Goal: Task Accomplishment & Management: Complete application form

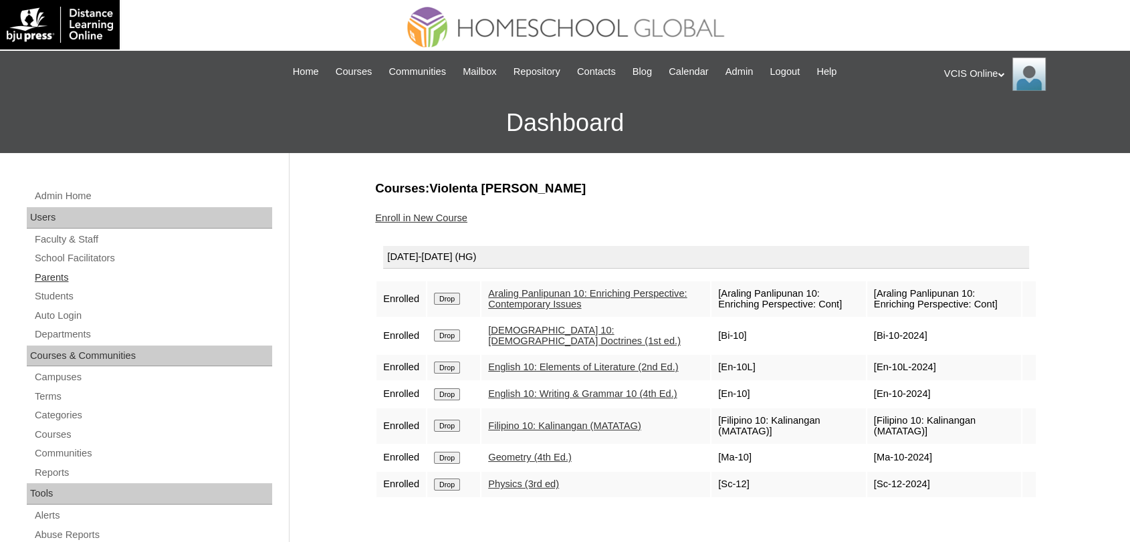
click at [43, 274] on link "Parents" at bounding box center [152, 277] width 239 height 17
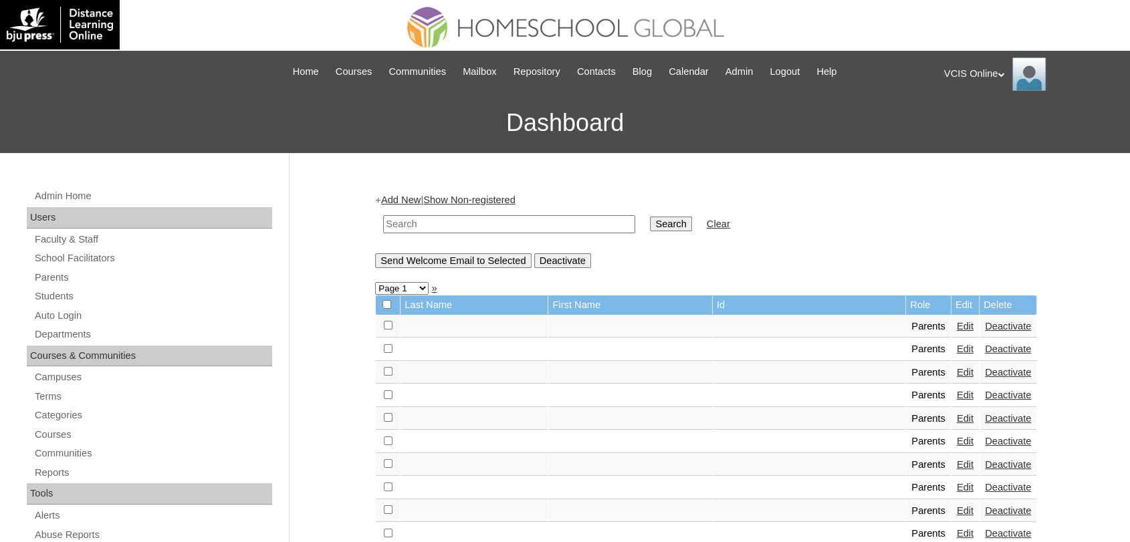
click at [493, 219] on input "text" at bounding box center [509, 224] width 252 height 18
paste input "VCIS018-10C-PA2025"
type input "VCIS018-10C-PA2025"
click at [650, 217] on input "Search" at bounding box center [670, 224] width 41 height 15
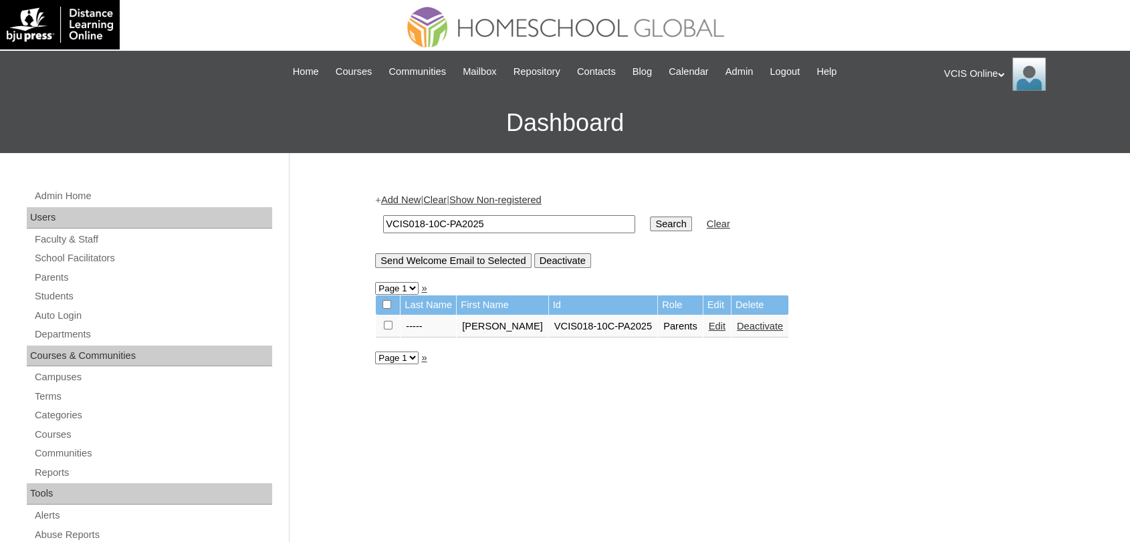
click at [420, 225] on input "VCIS018-10C-PA2025" at bounding box center [509, 224] width 252 height 18
type input "VCIS019-10C-PA2025"
click at [650, 217] on input "Search" at bounding box center [670, 224] width 41 height 15
click at [424, 223] on input "VCIS019-10C-PA2025" at bounding box center [509, 224] width 252 height 18
type input "VCIS018-10C-PA2025"
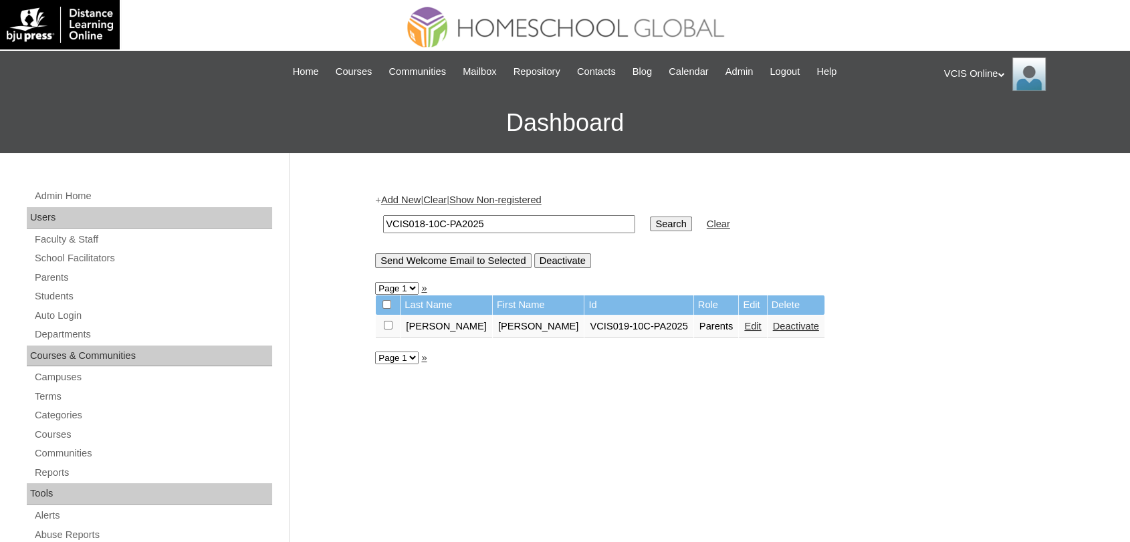
click at [650, 217] on input "Search" at bounding box center [670, 224] width 41 height 15
click at [650, 225] on input "Search" at bounding box center [670, 224] width 41 height 15
click at [709, 322] on link "Edit" at bounding box center [717, 326] width 17 height 11
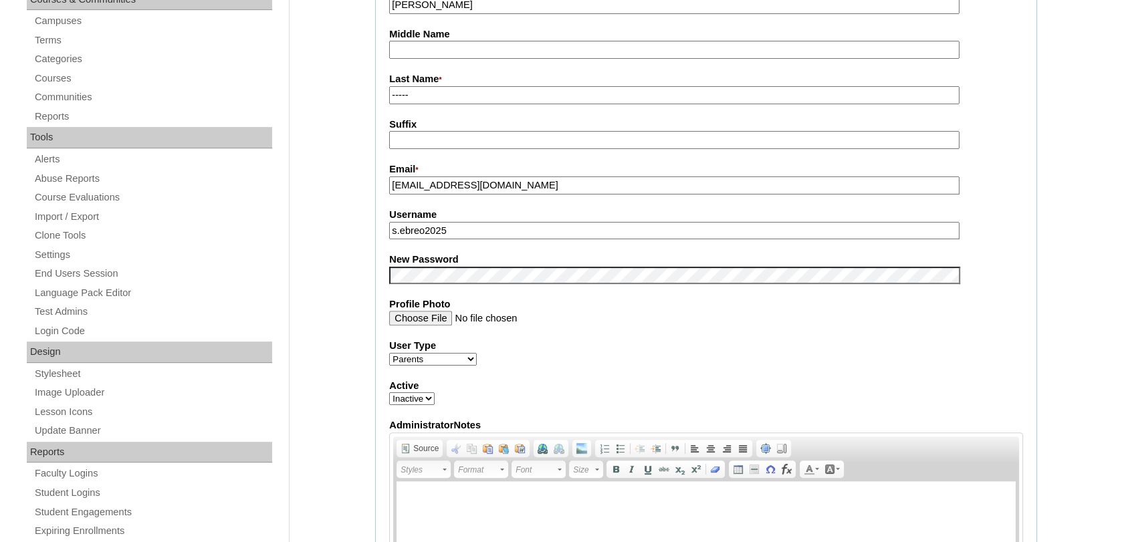
scroll to position [358, 0]
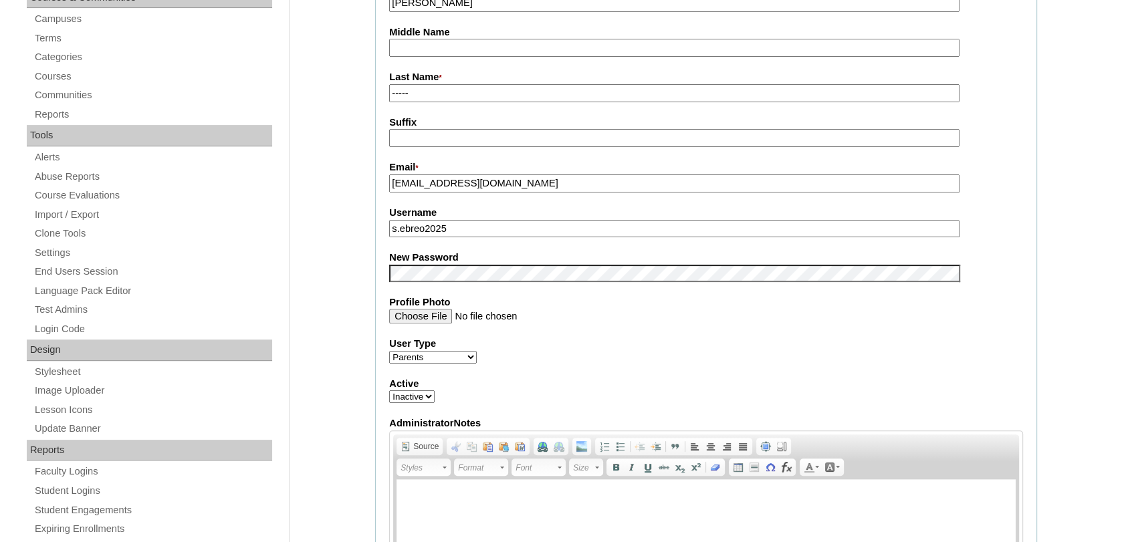
click at [408, 396] on select "Active Inactive" at bounding box center [411, 397] width 45 height 13
select select "1"
click at [389, 391] on select "Active Inactive" at bounding box center [411, 397] width 45 height 13
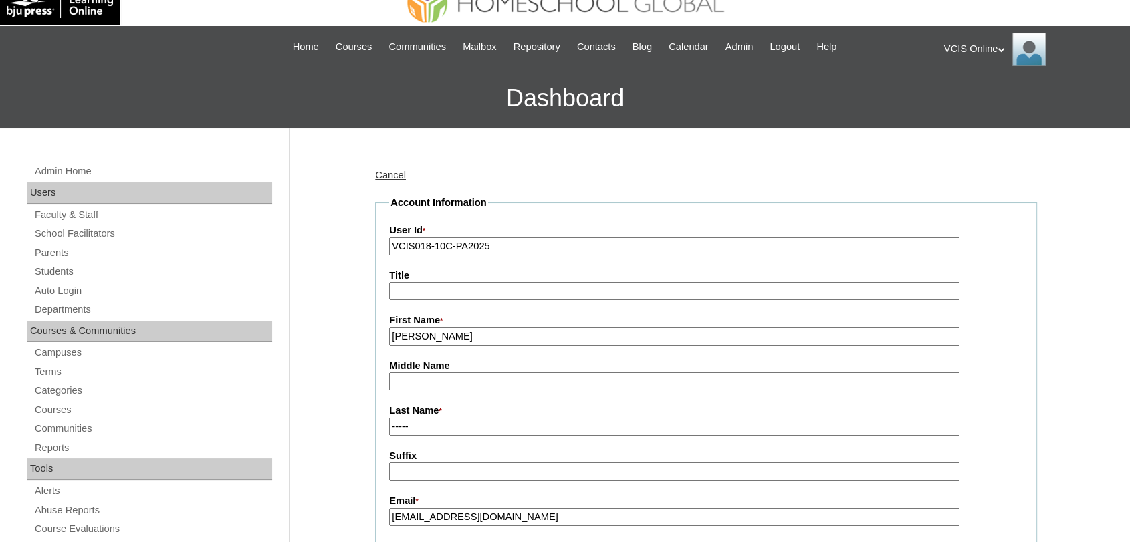
scroll to position [27, 0]
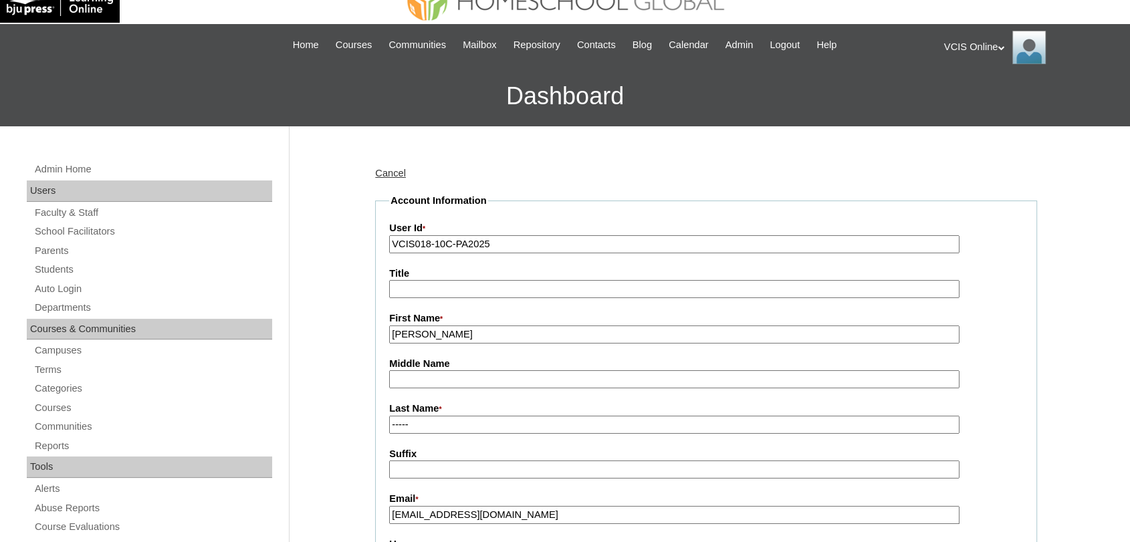
click at [437, 333] on input "Shella" at bounding box center [674, 335] width 570 height 18
type input "Julieth"
click at [428, 423] on input "-----" at bounding box center [674, 425] width 570 height 18
type input "-"
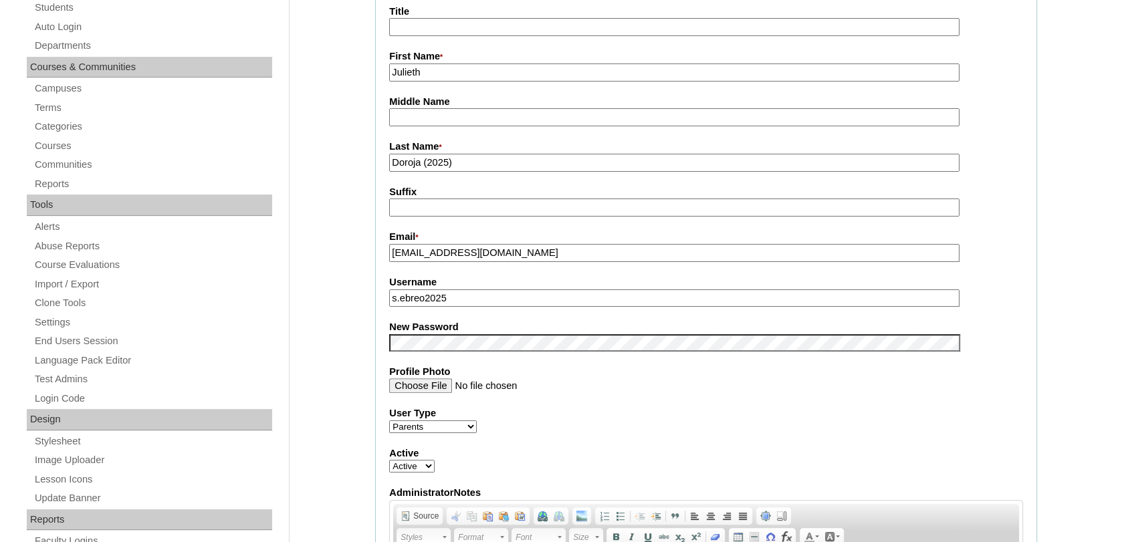
scroll to position [301, 0]
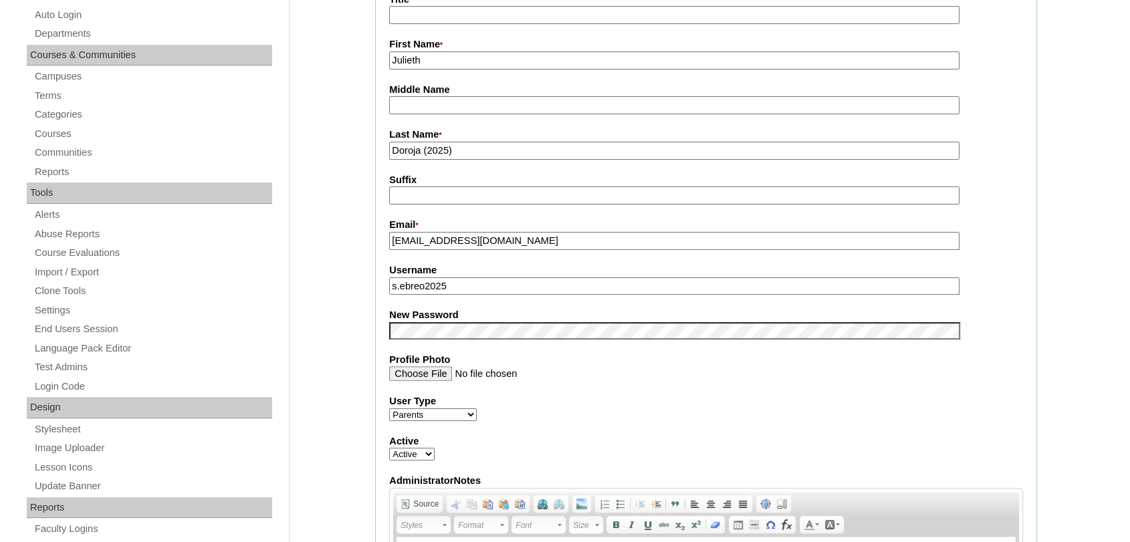
type input "Doroja (2025)"
drag, startPoint x: 469, startPoint y: 280, endPoint x: 364, endPoint y: 284, distance: 105.1
type input "jdoroja2025"
click at [455, 241] on input "viz_22707@yahoo.com" at bounding box center [674, 241] width 570 height 18
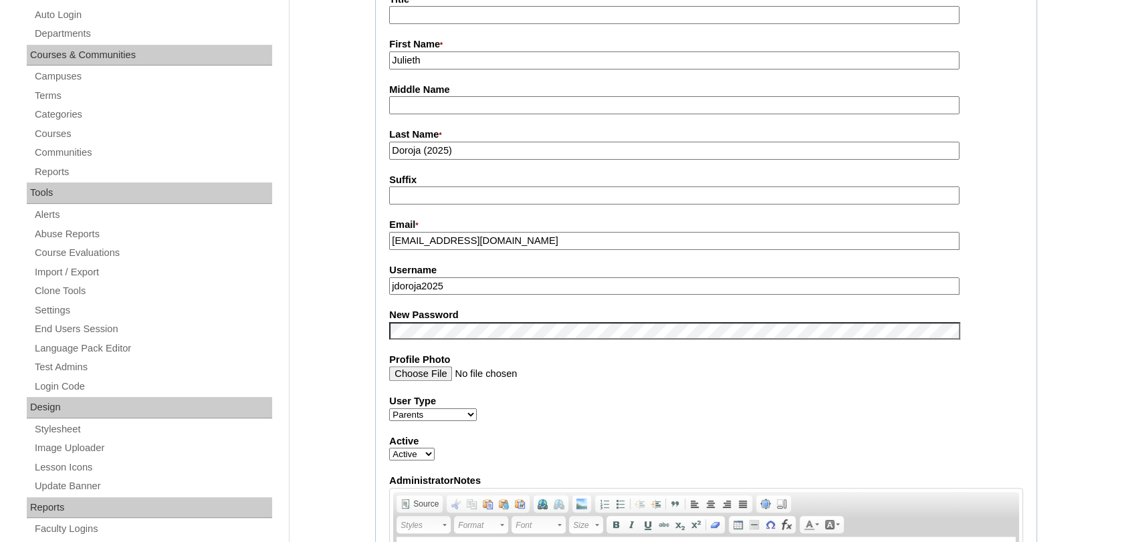
paste input "jcdlim@gmail"
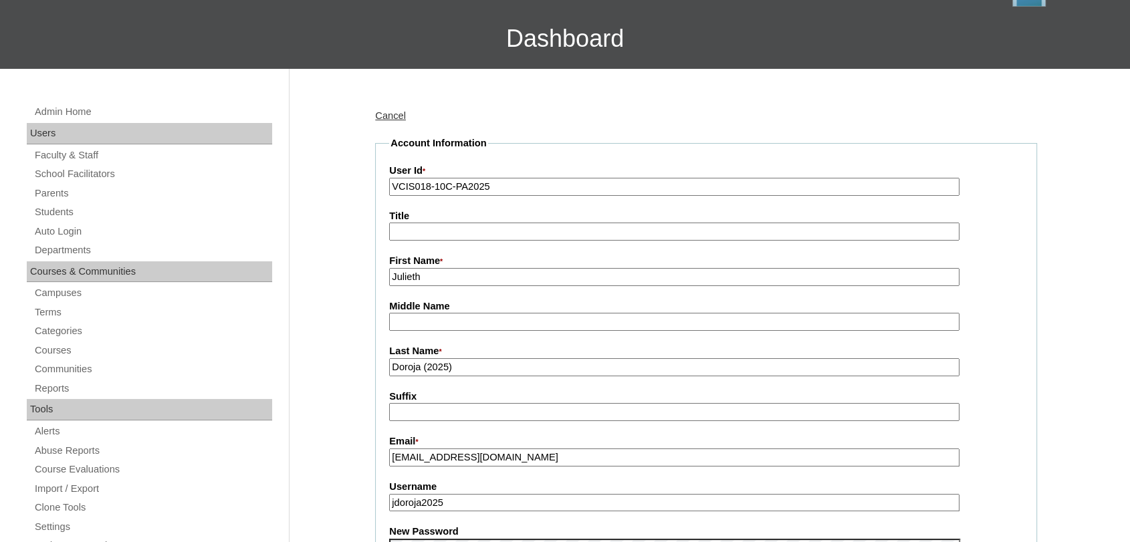
scroll to position [80, 0]
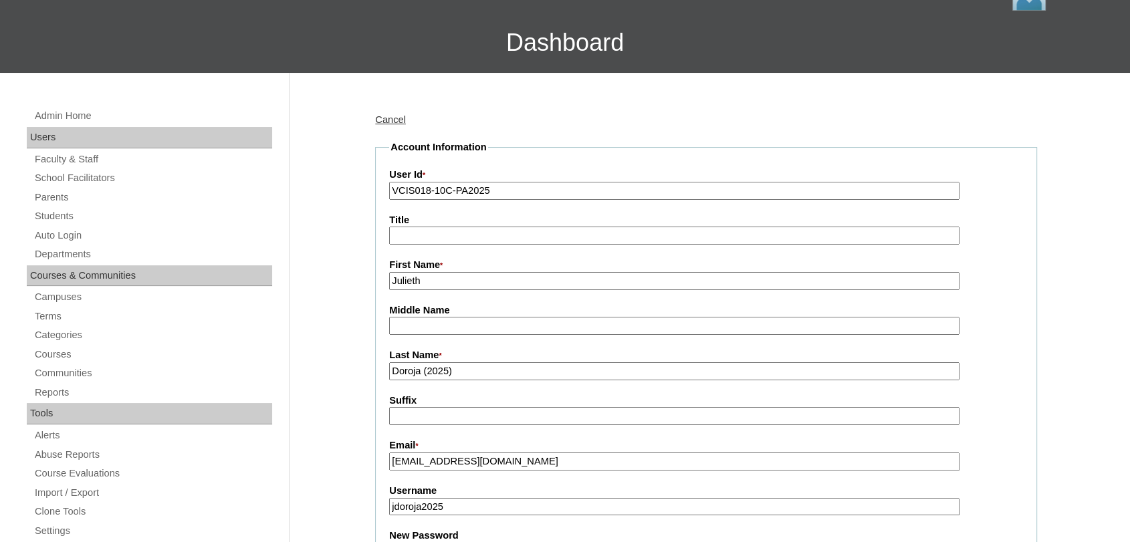
type input "jcdlim@gmail.com"
click at [496, 191] on input "VCIS018-10C-PA2025" at bounding box center [674, 191] width 570 height 18
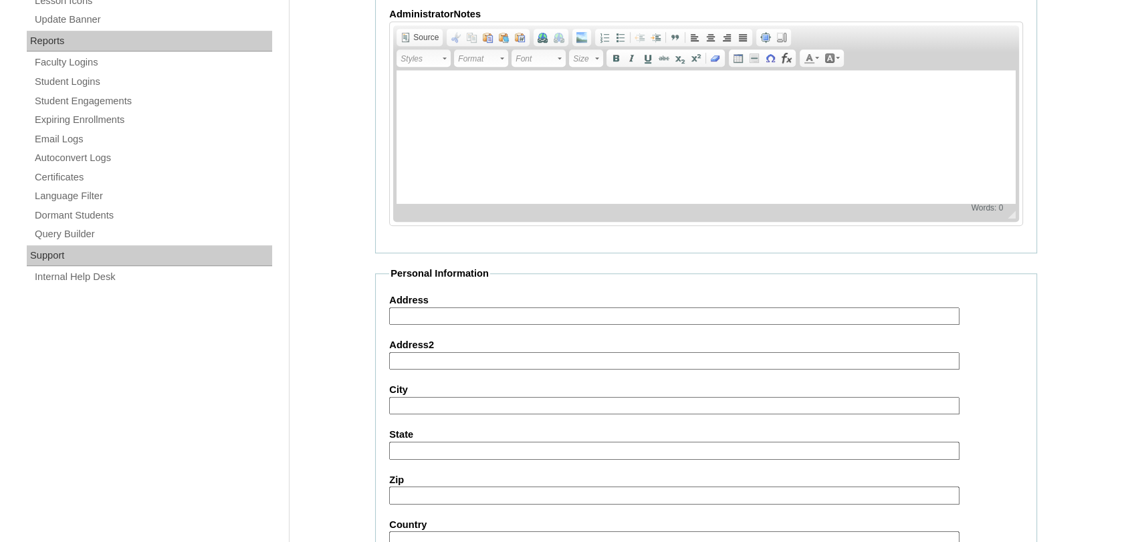
scroll to position [1204, 0]
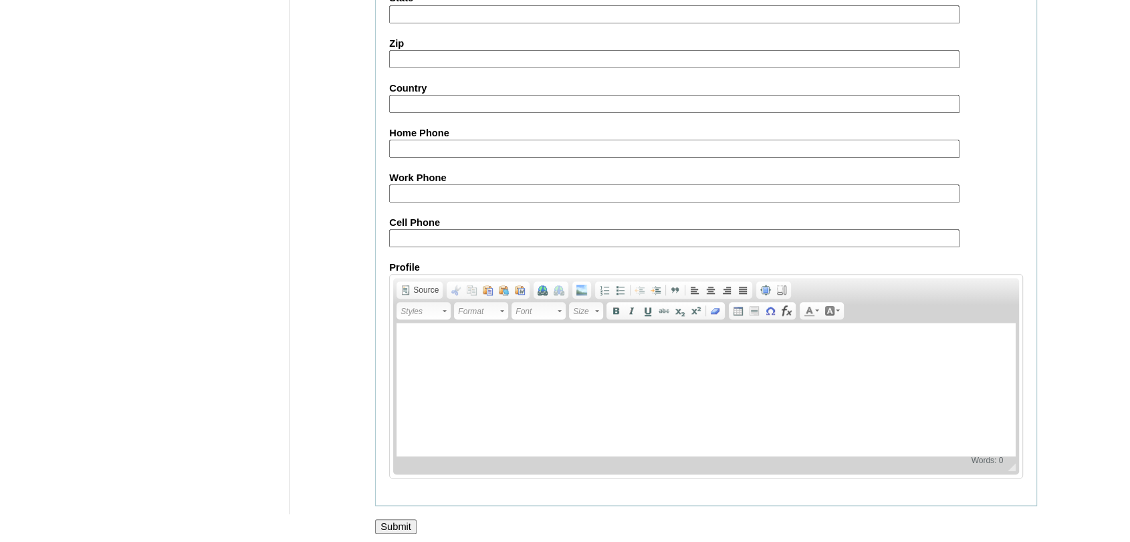
click at [389, 520] on input "Submit" at bounding box center [395, 527] width 41 height 15
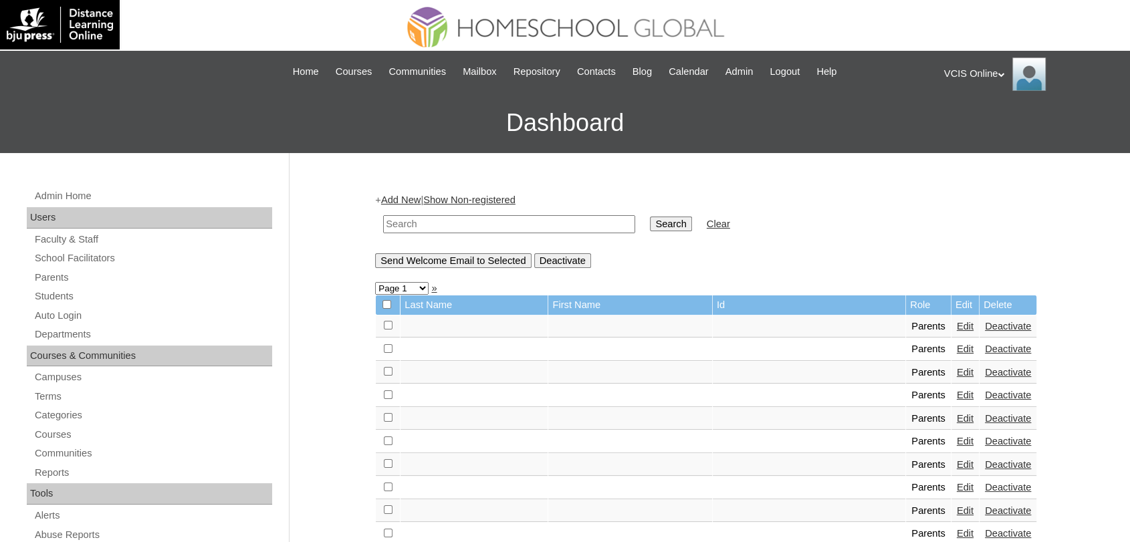
click at [526, 227] on input "text" at bounding box center [509, 224] width 252 height 18
paste input "VCIS018-10C-PA2025"
type input "VCIS018-10C-PA2025"
click at [650, 217] on input "Search" at bounding box center [670, 224] width 41 height 15
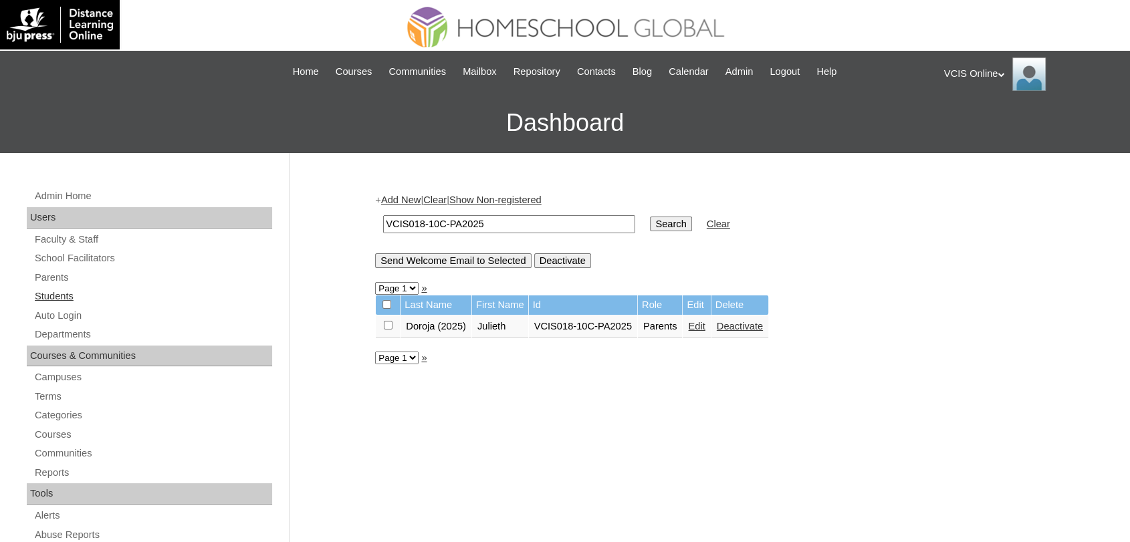
click at [58, 290] on link "Students" at bounding box center [152, 296] width 239 height 17
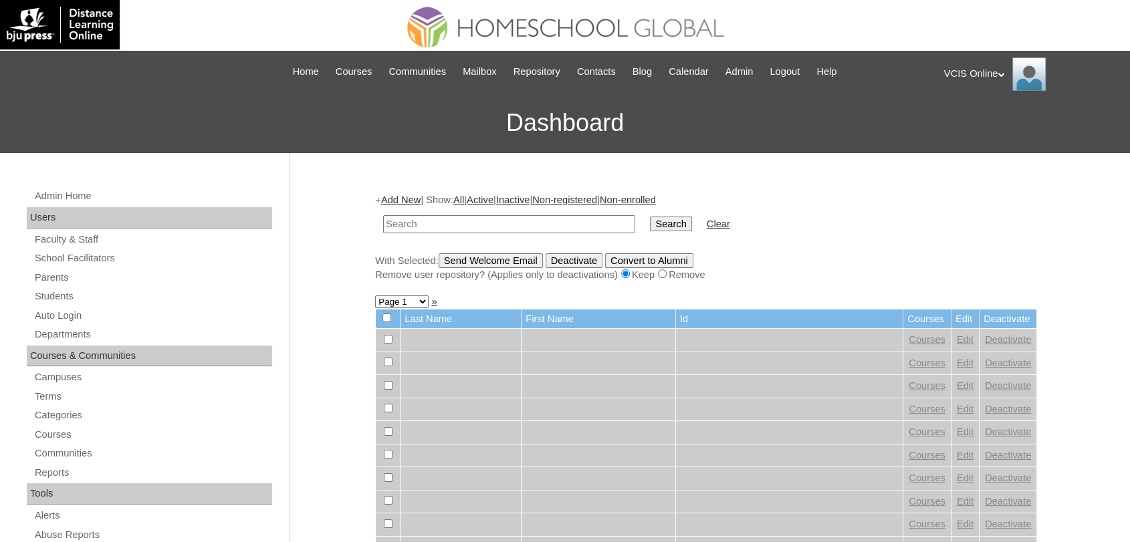
click at [405, 201] on link "Add New" at bounding box center [400, 200] width 39 height 11
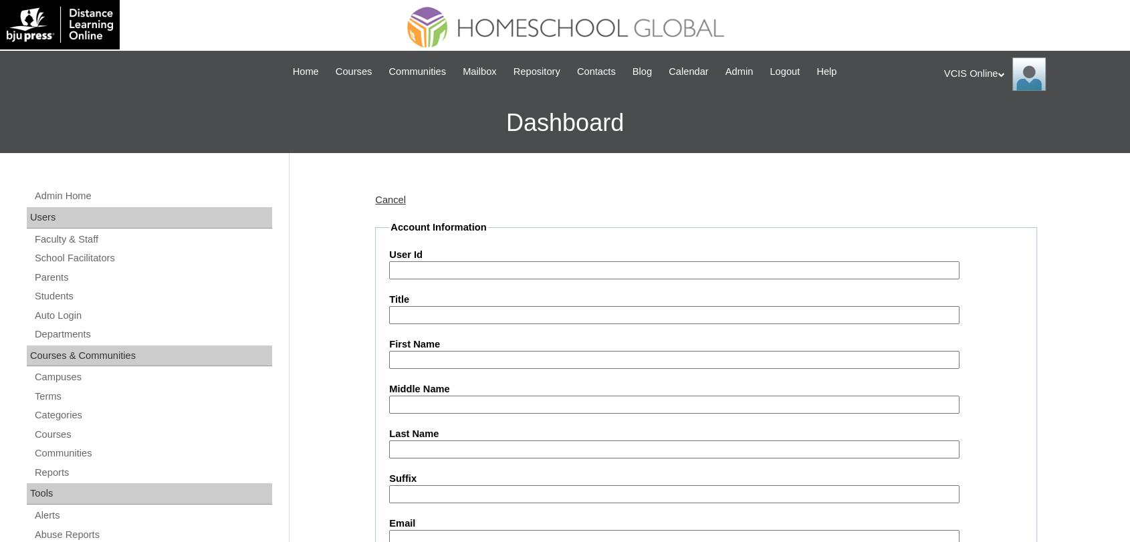
click at [433, 274] on input "User Id" at bounding box center [674, 270] width 570 height 18
paste input "VCIS026-10C-SA2025"
type input "VCIS026-10C-SA2025"
type input "[PERSON_NAME]"
type input "Lim"
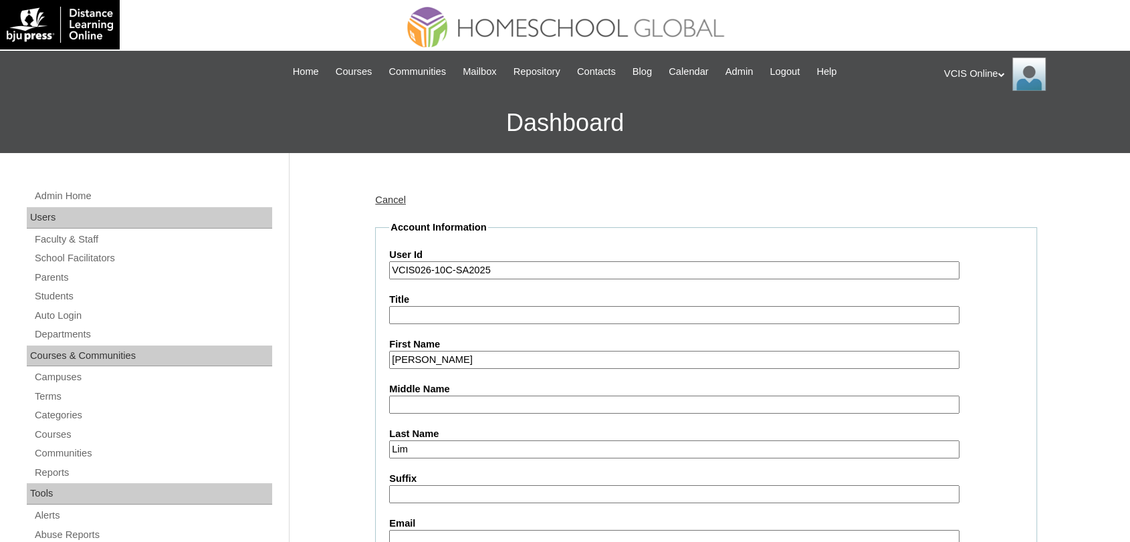
scroll to position [3, 0]
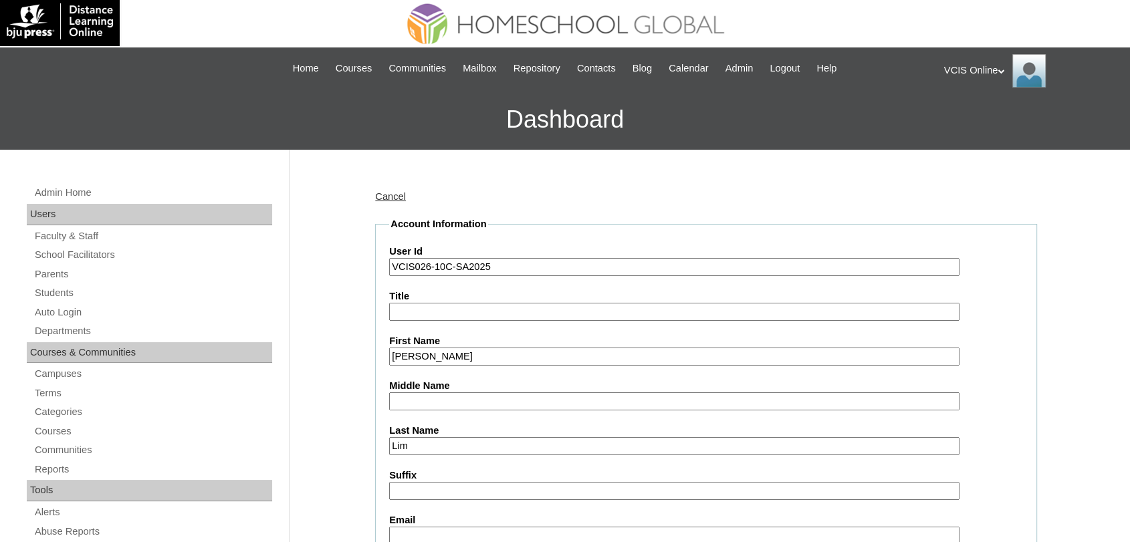
paste input "[EMAIL_ADDRESS][DOMAIN_NAME]"
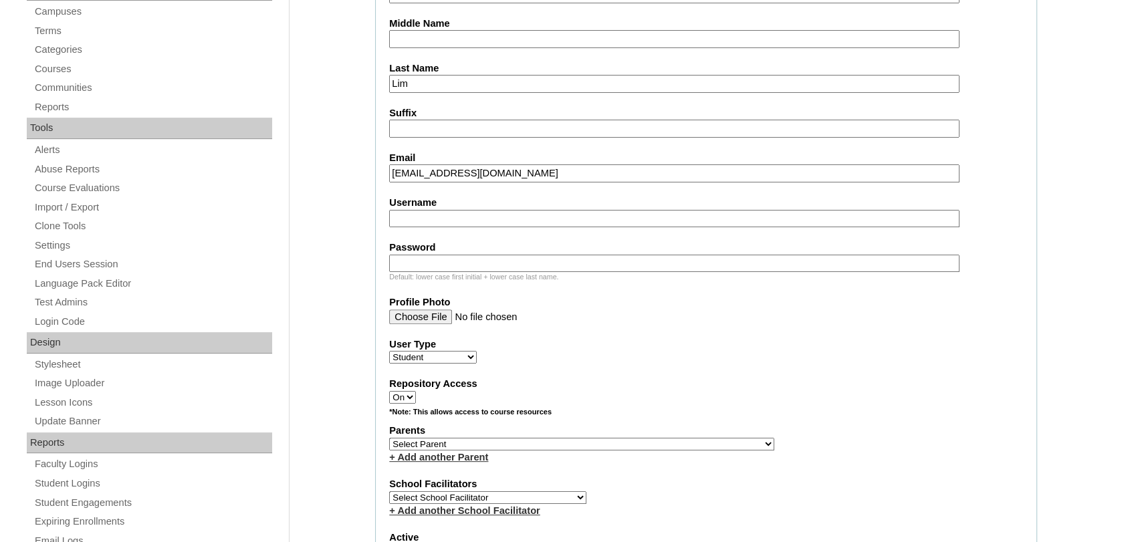
scroll to position [394, 0]
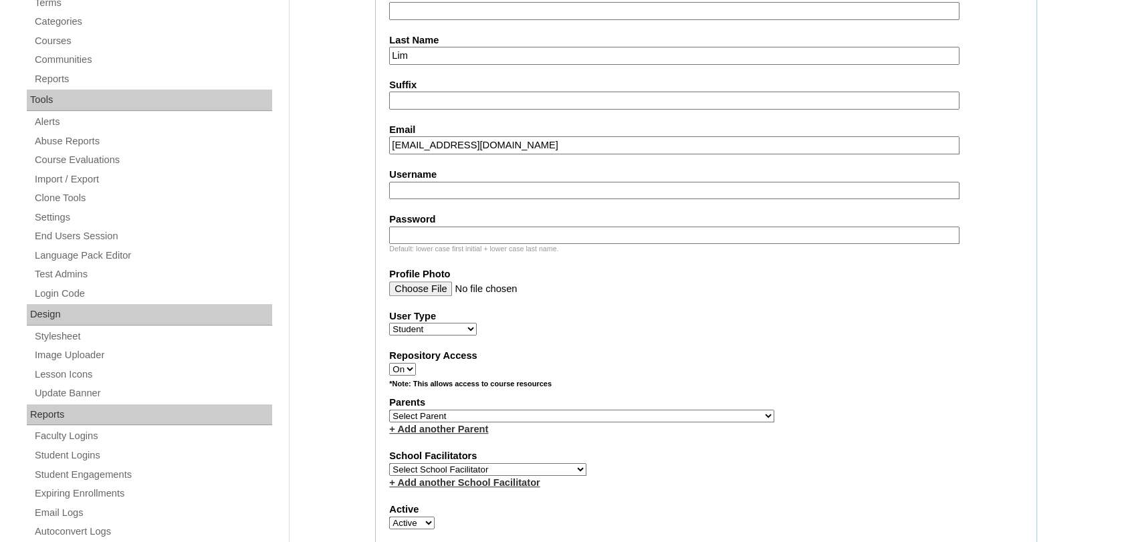
type input "[EMAIL_ADDRESS][DOMAIN_NAME]"
paste input "[PERSON_NAME].lim2025"
type input "[PERSON_NAME].lim2025"
paste input "GbrLjL"
type input "GbrLjL"
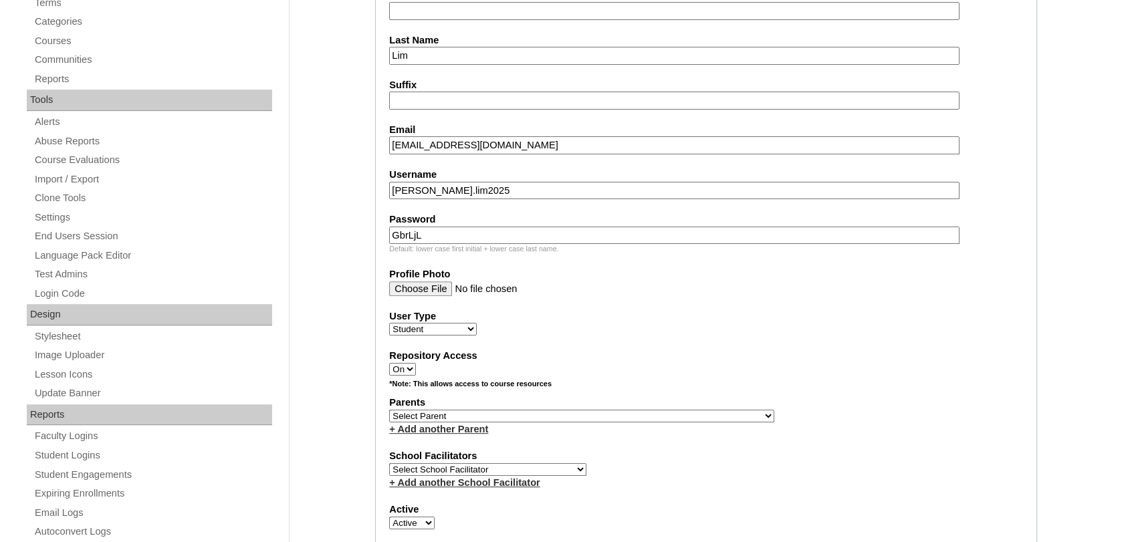
click at [574, 413] on select "Select Parent , , , , , , , , , , , , , , , , , , , , , , , , , , , , , , , , ,…" at bounding box center [581, 416] width 385 height 13
select select "43061"
click at [389, 410] on select "Select Parent , , , , , , , , , , , , , , , , , , , , , , , , , , , , , , , , ,…" at bounding box center [581, 416] width 385 height 13
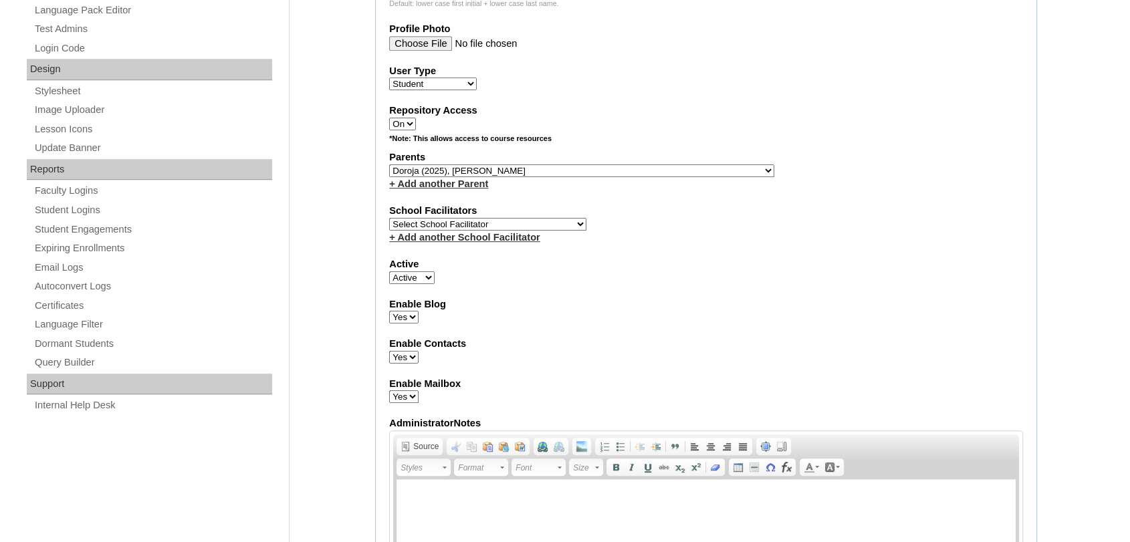
scroll to position [663, 0]
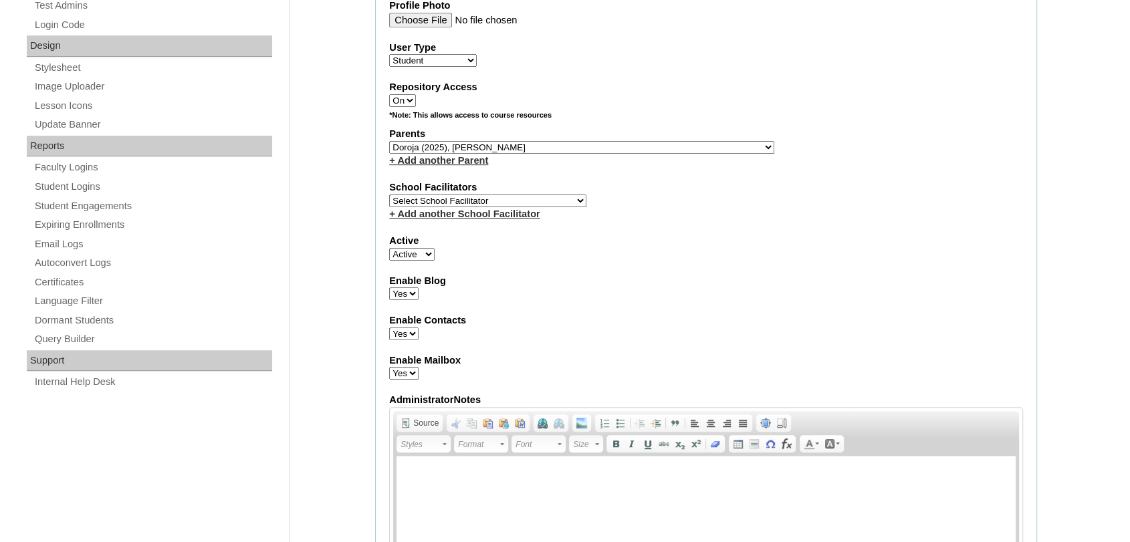
click at [536, 195] on select "Select School Facilitator [PERSON_NAME] [PERSON_NAME] Gloryfe [PERSON_NAME] [PE…" at bounding box center [487, 201] width 197 height 13
select select "32652"
click at [389, 195] on select "Select School Facilitator [PERSON_NAME] [PERSON_NAME] Gloryfe [PERSON_NAME] [PE…" at bounding box center [487, 201] width 197 height 13
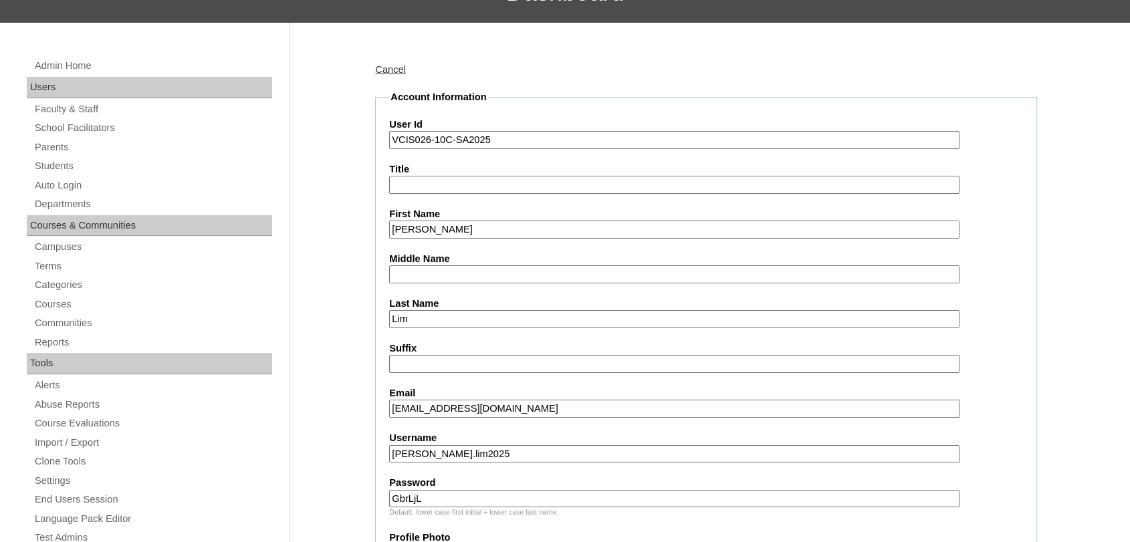
scroll to position [0, 0]
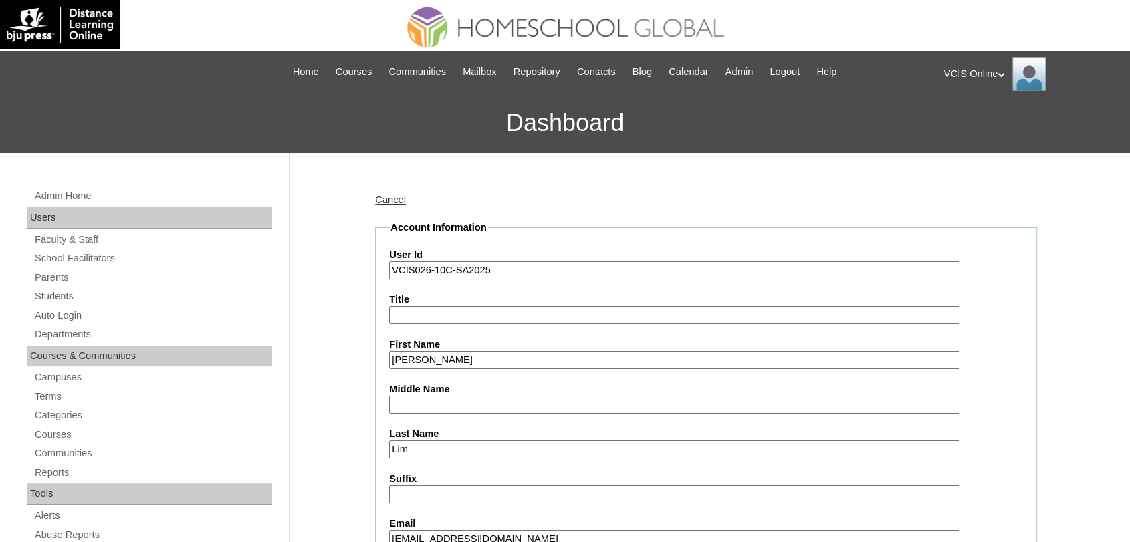
click at [564, 267] on input "VCIS026-10C-SA2025" at bounding box center [674, 270] width 570 height 18
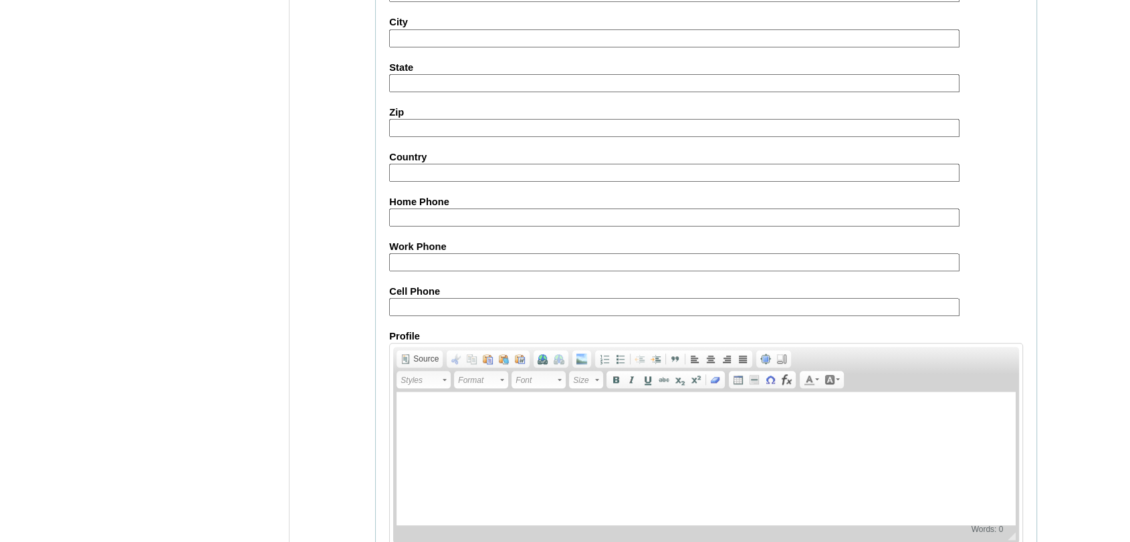
scroll to position [1485, 0]
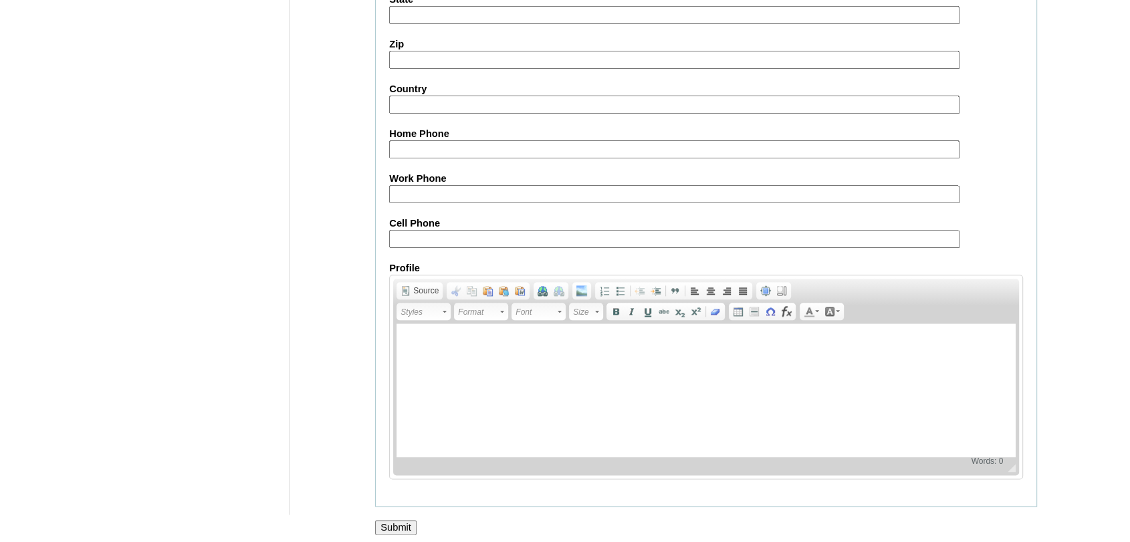
click at [407, 520] on input "Submit" at bounding box center [395, 527] width 41 height 15
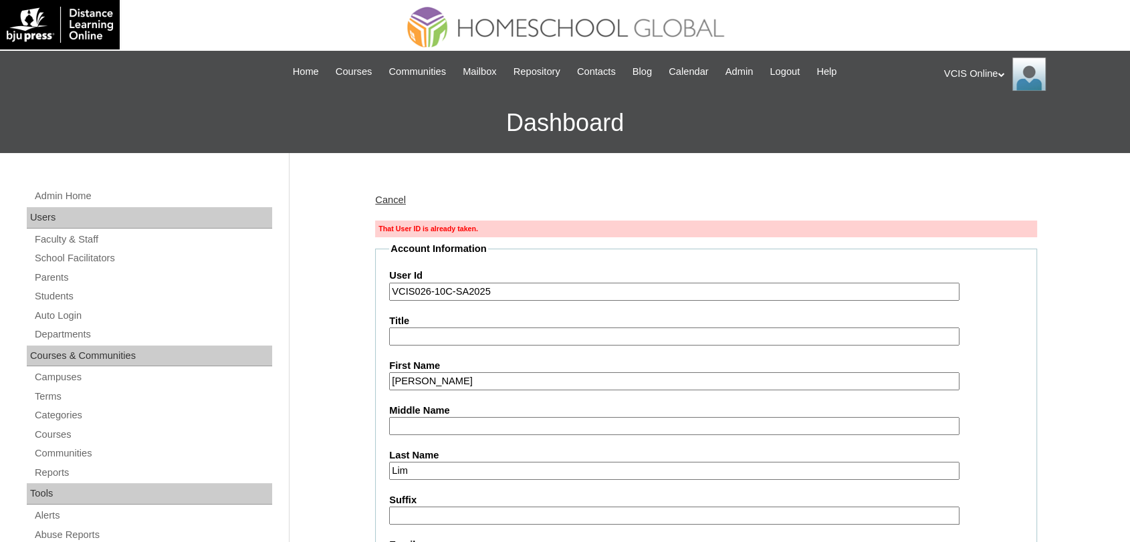
click at [428, 290] on input "VCIS026-10C-SA2025" at bounding box center [674, 292] width 570 height 18
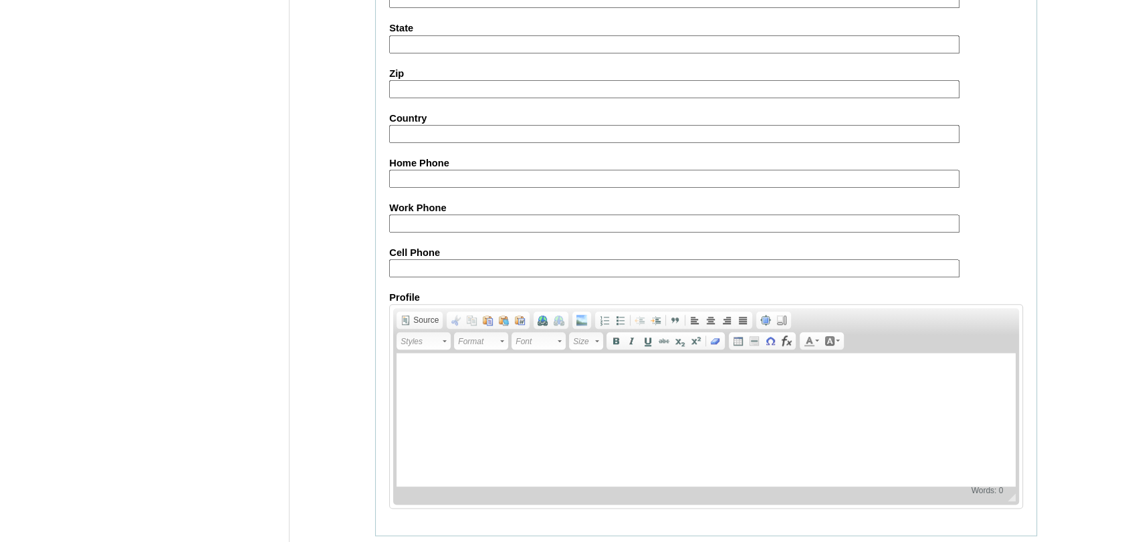
scroll to position [1531, 0]
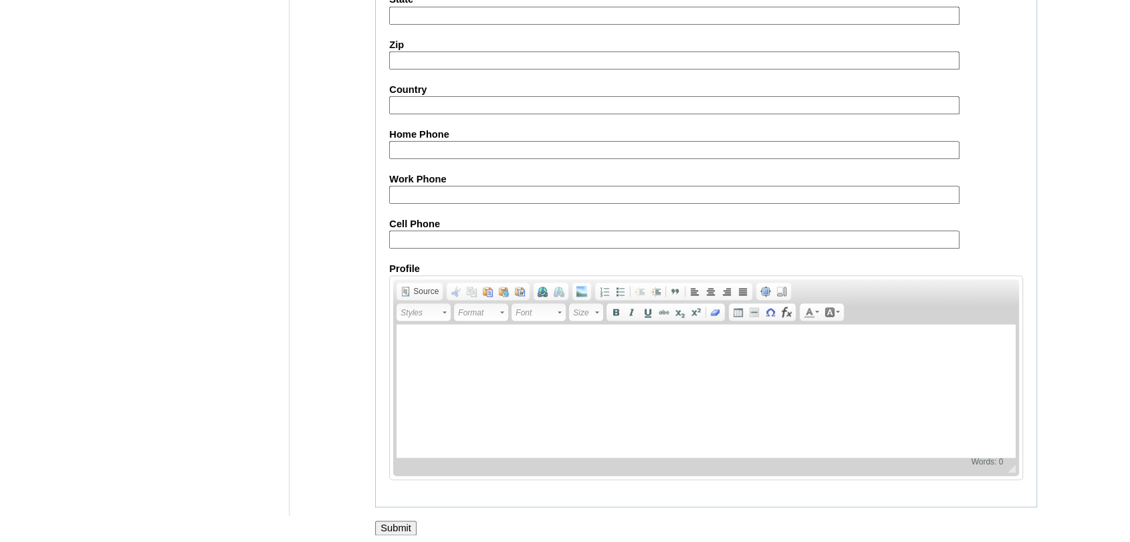
type input "VCIS027-10C-SA2025"
click at [397, 521] on input "Submit" at bounding box center [395, 528] width 41 height 15
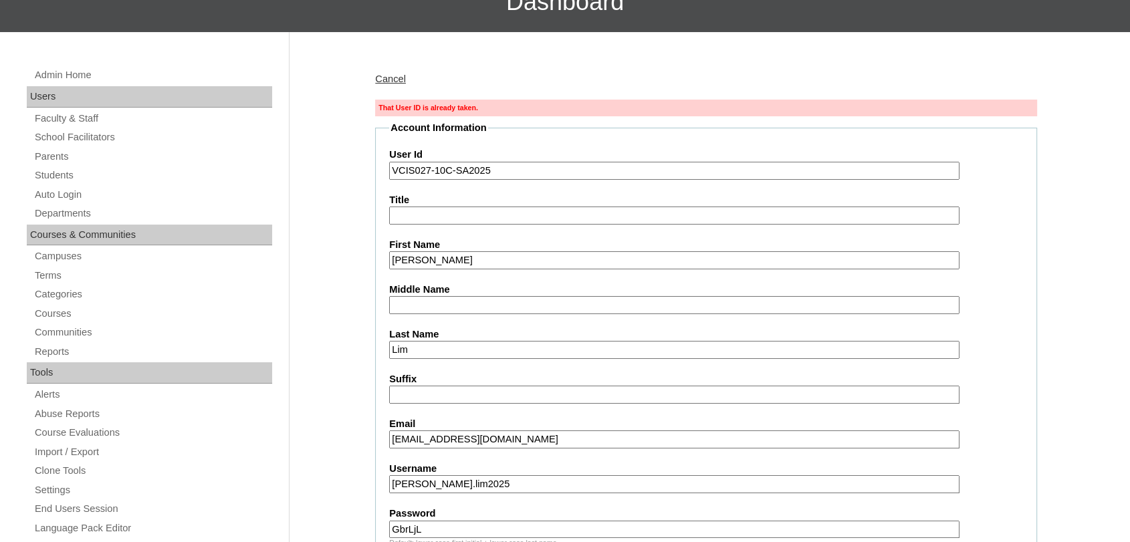
scroll to position [116, 0]
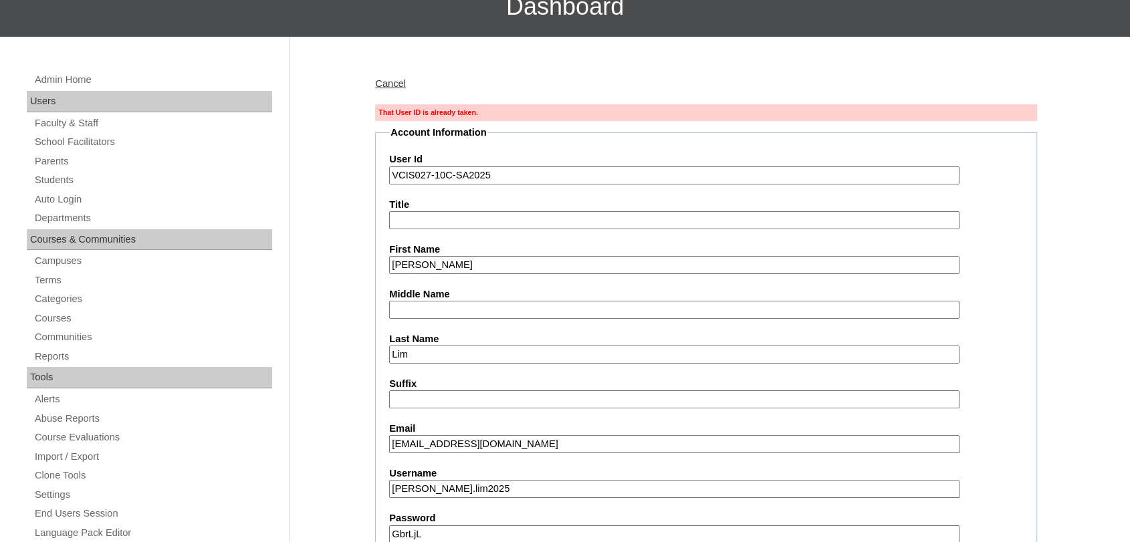
click at [576, 167] on input "VCIS027-10C-SA2025" at bounding box center [674, 176] width 570 height 18
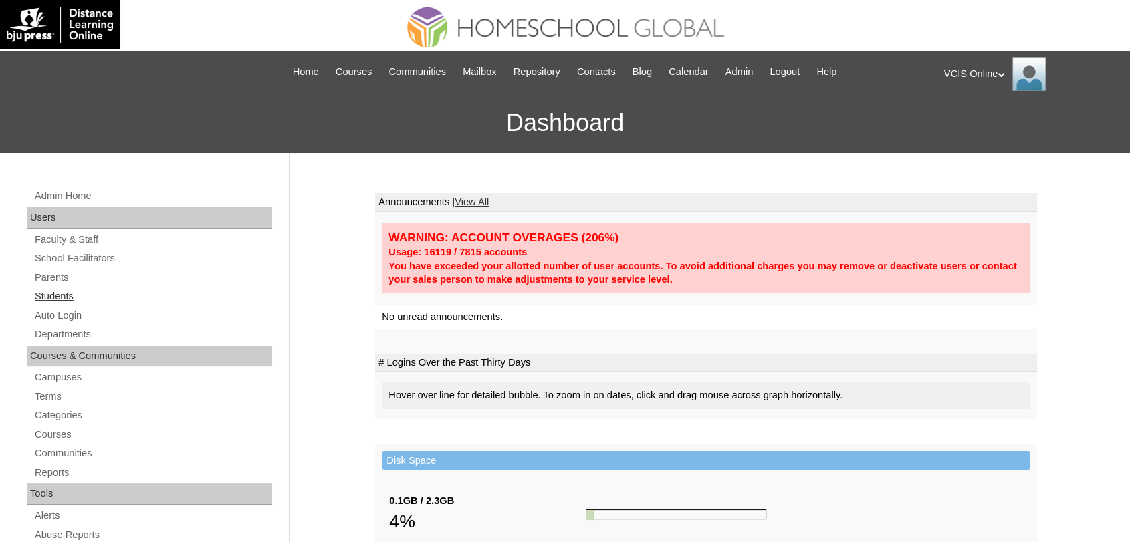
click at [56, 294] on link "Students" at bounding box center [152, 296] width 239 height 17
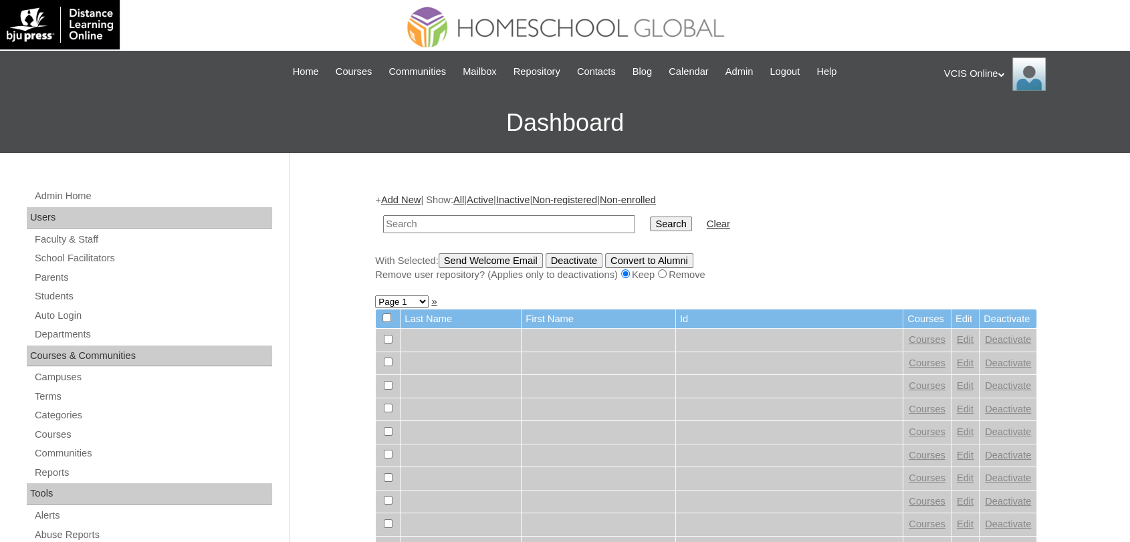
click at [459, 214] on td at bounding box center [508, 224] width 265 height 31
click at [448, 219] on input "text" at bounding box center [509, 224] width 252 height 18
paste input "VCIS027-10C-SA2025"
type input "VCIS027-10C-SA2025"
click at [650, 217] on input "Search" at bounding box center [670, 224] width 41 height 15
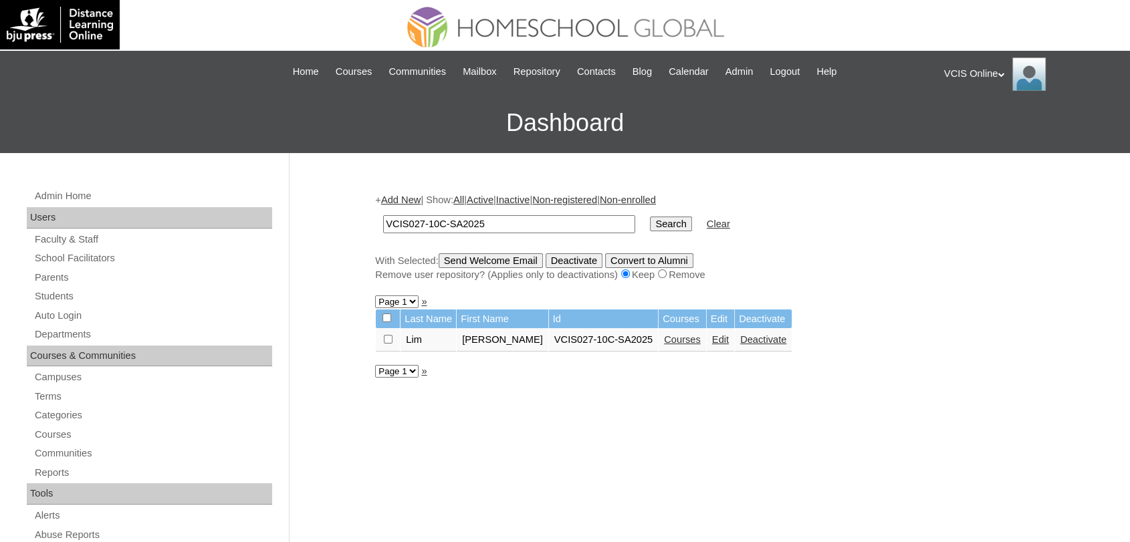
click at [662, 348] on td "Courses" at bounding box center [682, 340] width 47 height 23
click at [664, 339] on link "Courses" at bounding box center [682, 339] width 37 height 11
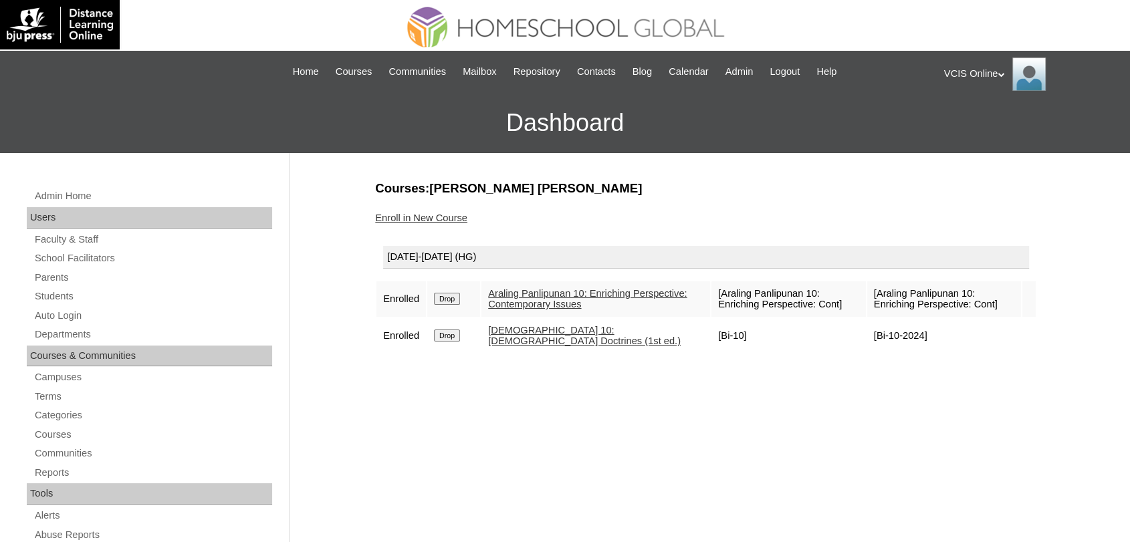
click at [413, 217] on link "Enroll in New Course" at bounding box center [421, 218] width 92 height 11
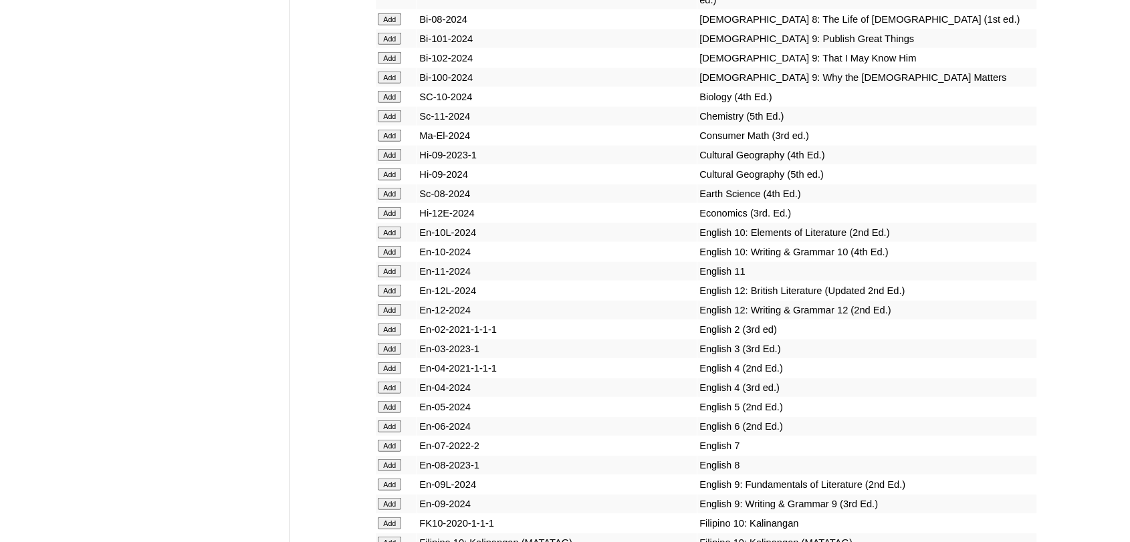
scroll to position [3328, 0]
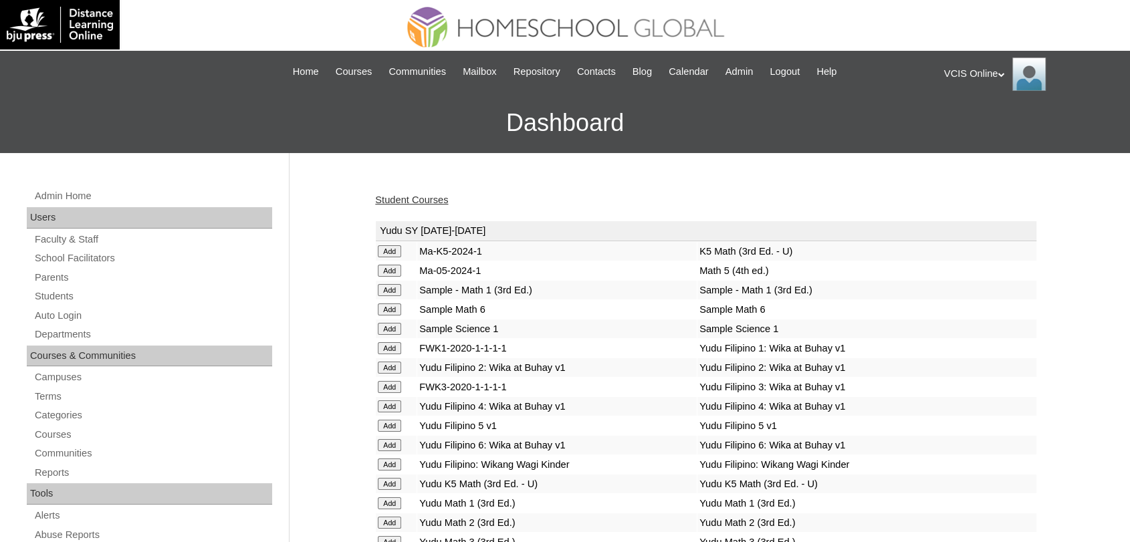
click at [891, 239] on td "Yudu SY 2025-2026" at bounding box center [706, 231] width 661 height 20
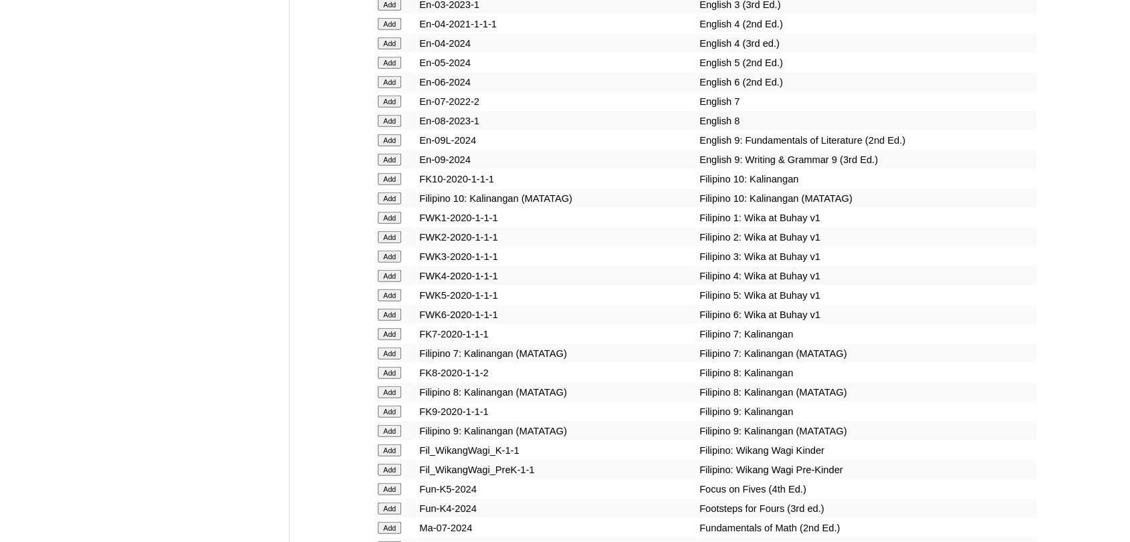
scroll to position [3655, 0]
